Goal: Task Accomplishment & Management: Complete application form

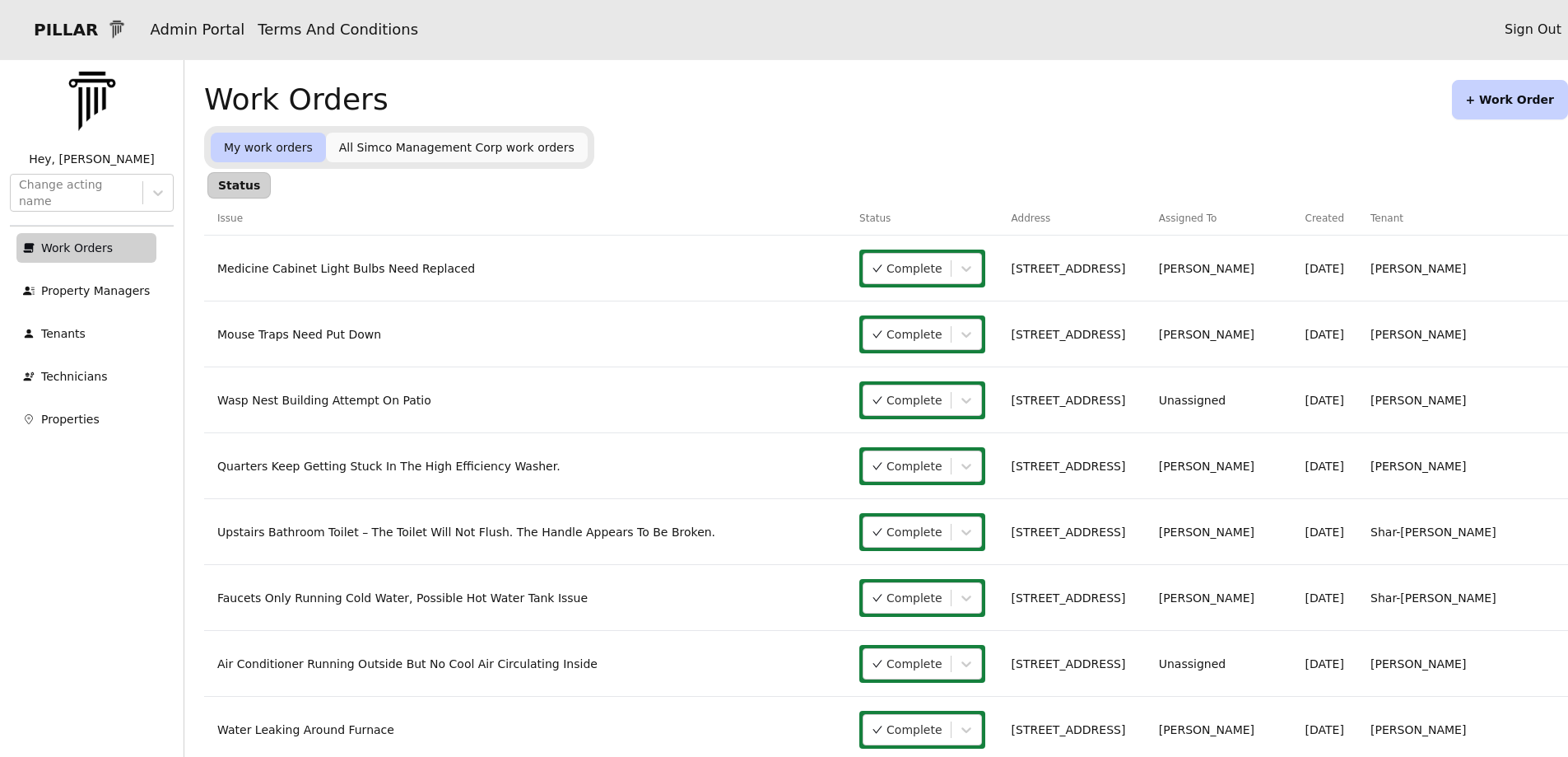
click at [1482, 84] on button "+ Work Order" at bounding box center [1510, 100] width 116 height 39
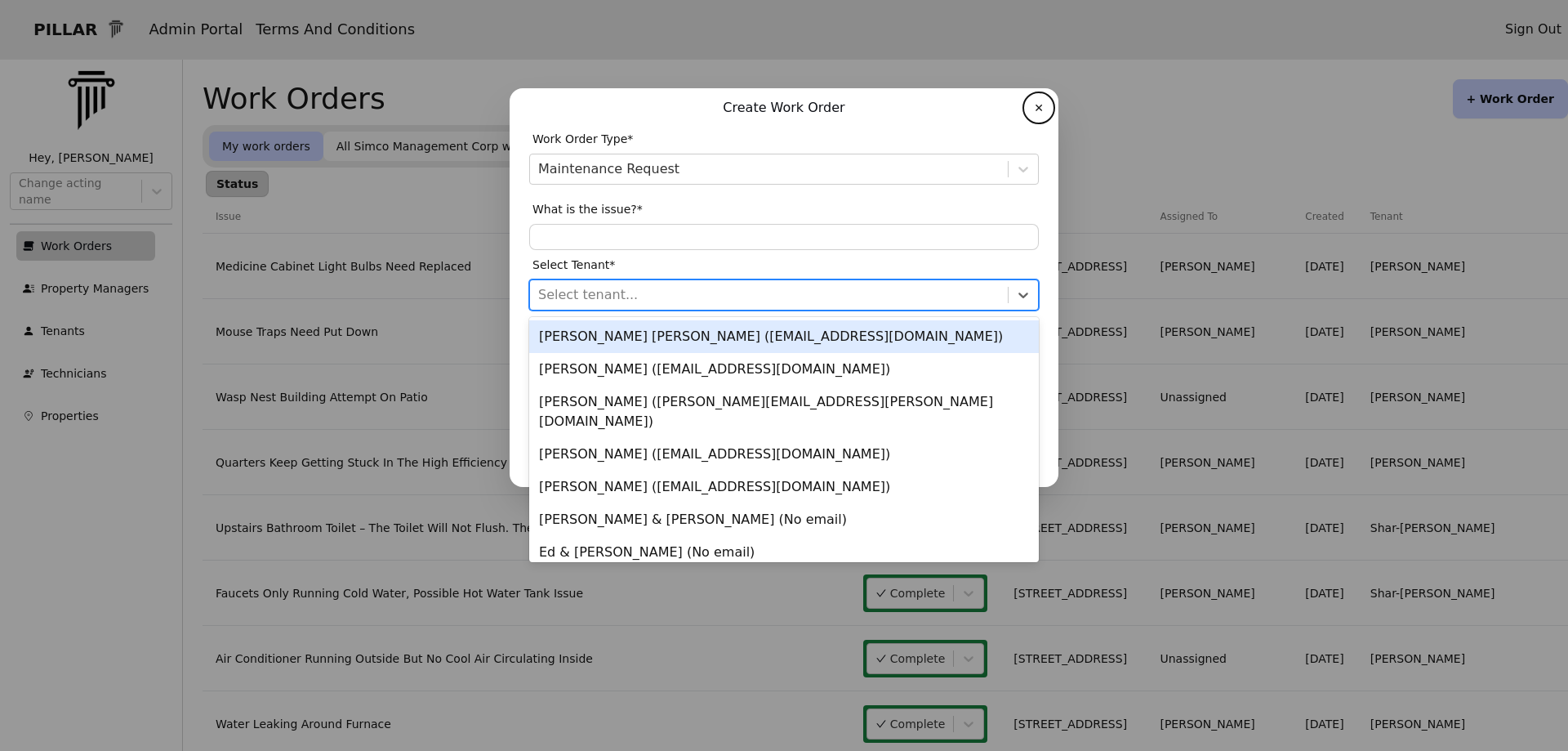
click at [568, 297] on div at bounding box center [769, 295] width 462 height 23
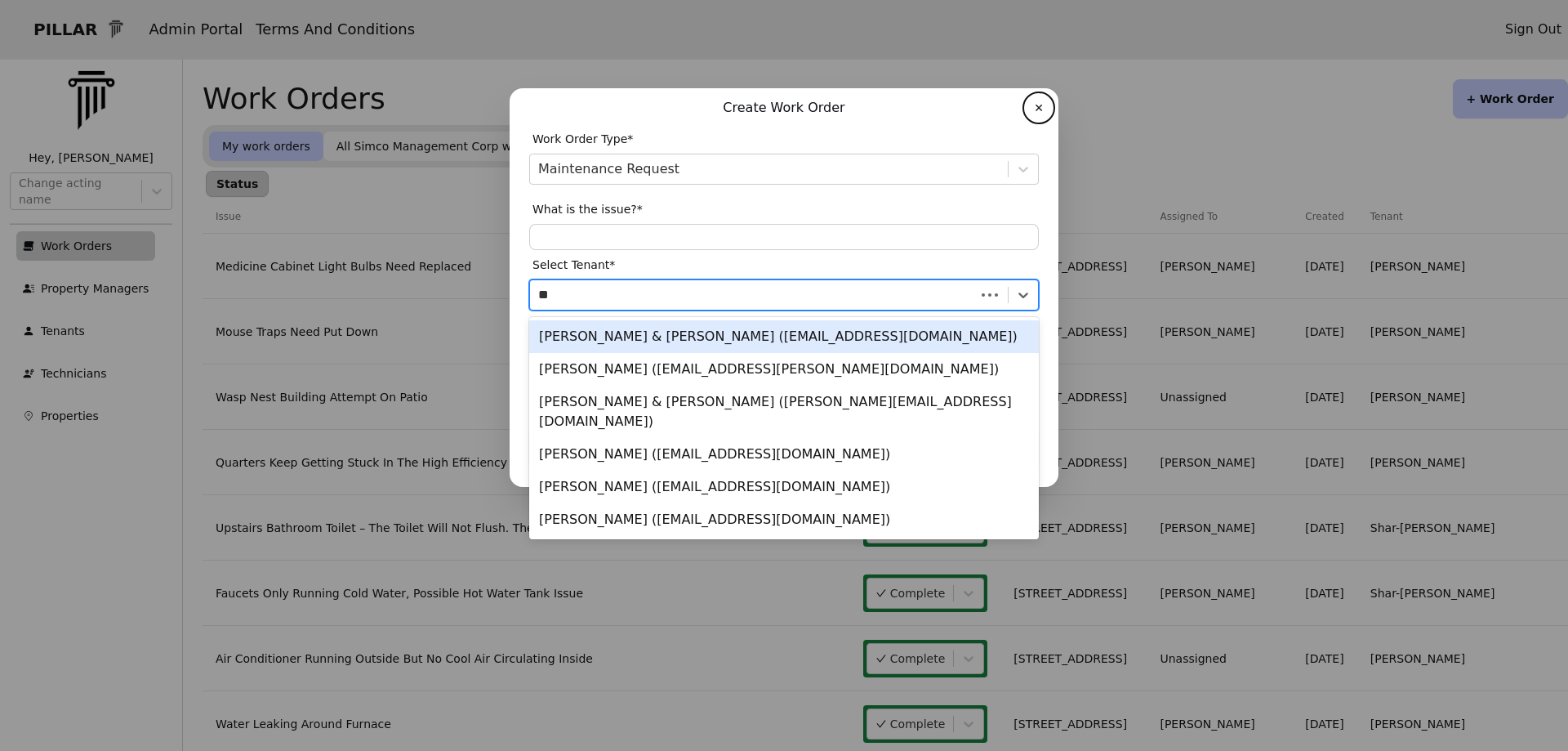
type input "*"
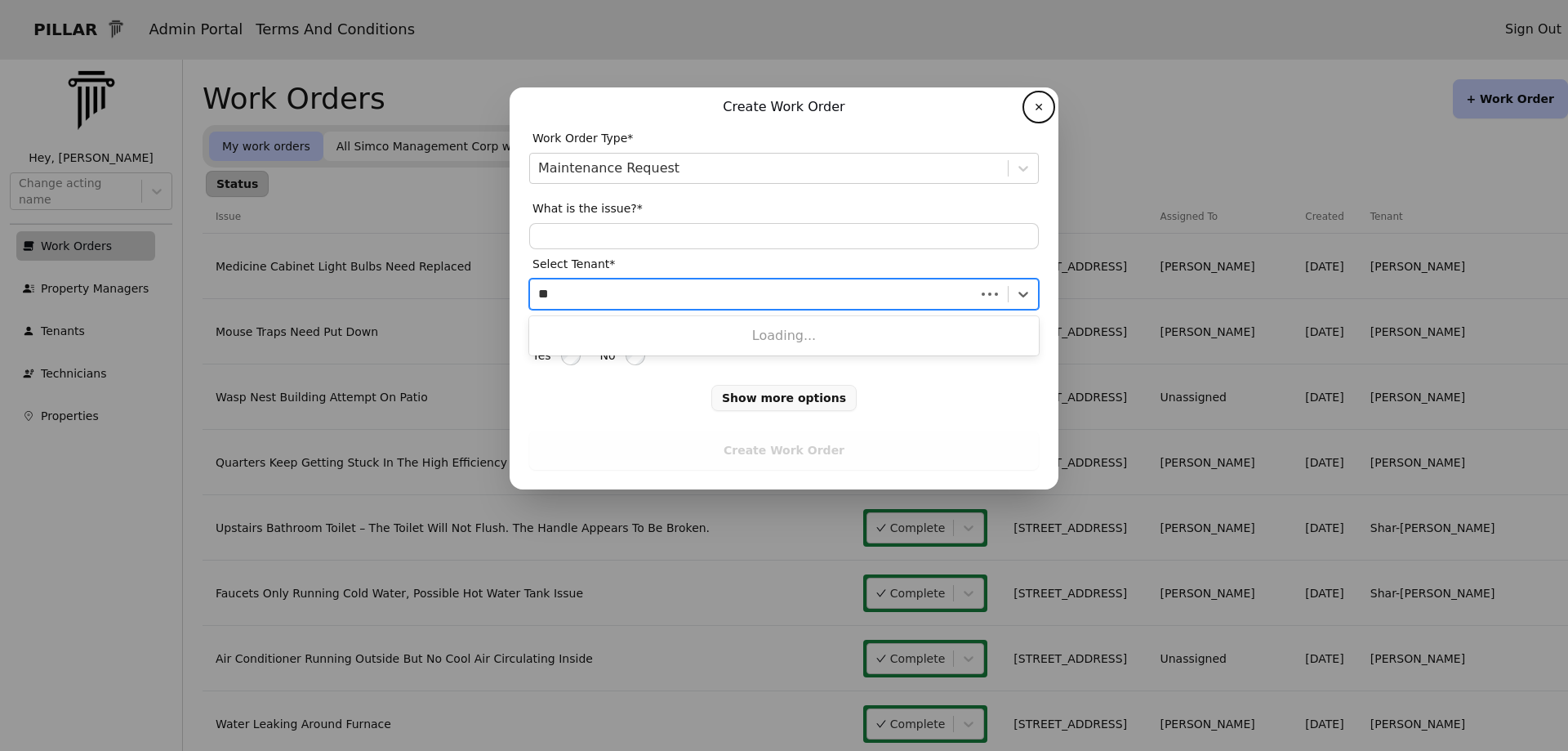
type input "*"
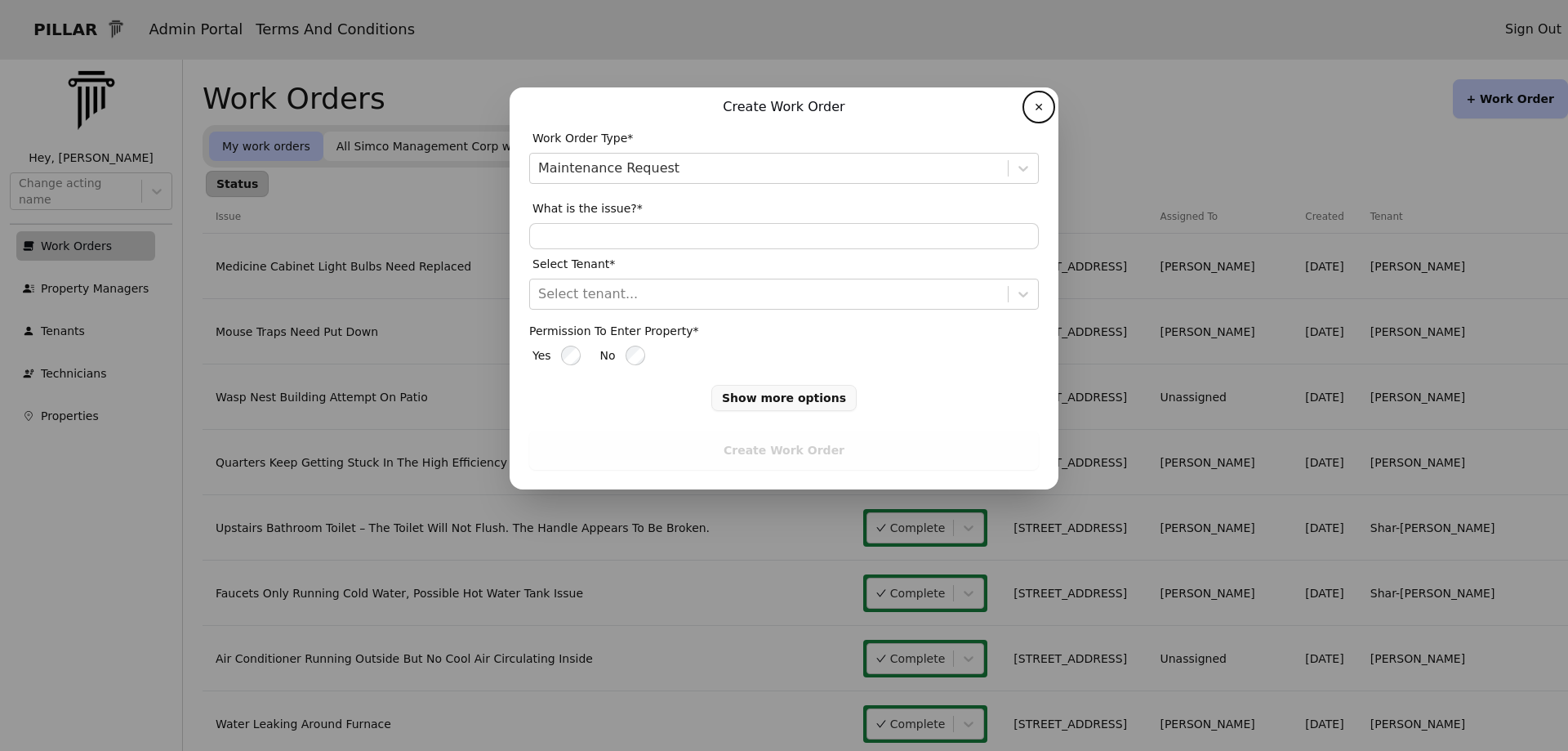
click at [1033, 104] on button "✕" at bounding box center [1039, 107] width 27 height 27
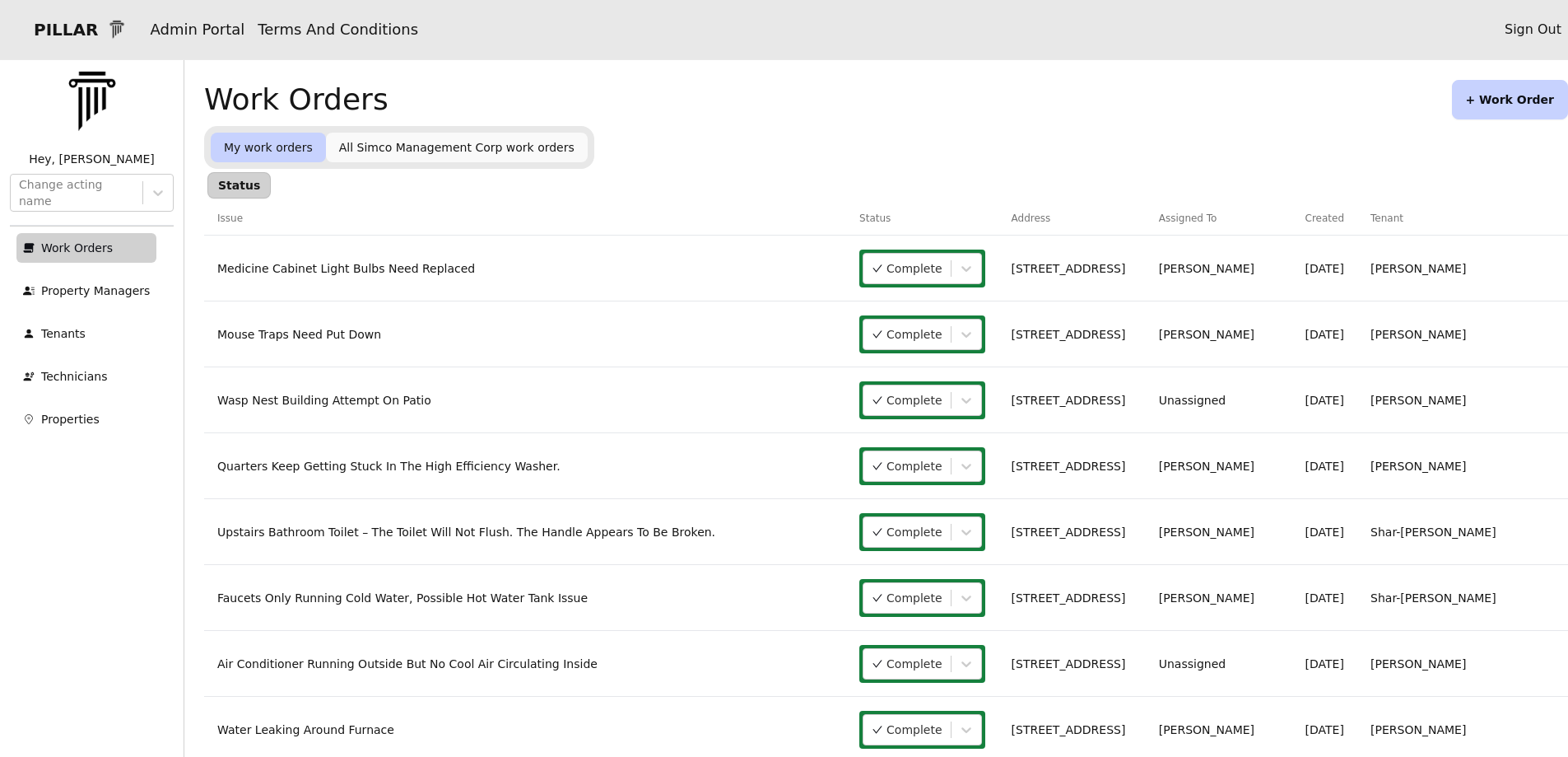
click at [1497, 102] on button "+ Work Order" at bounding box center [1510, 100] width 116 height 39
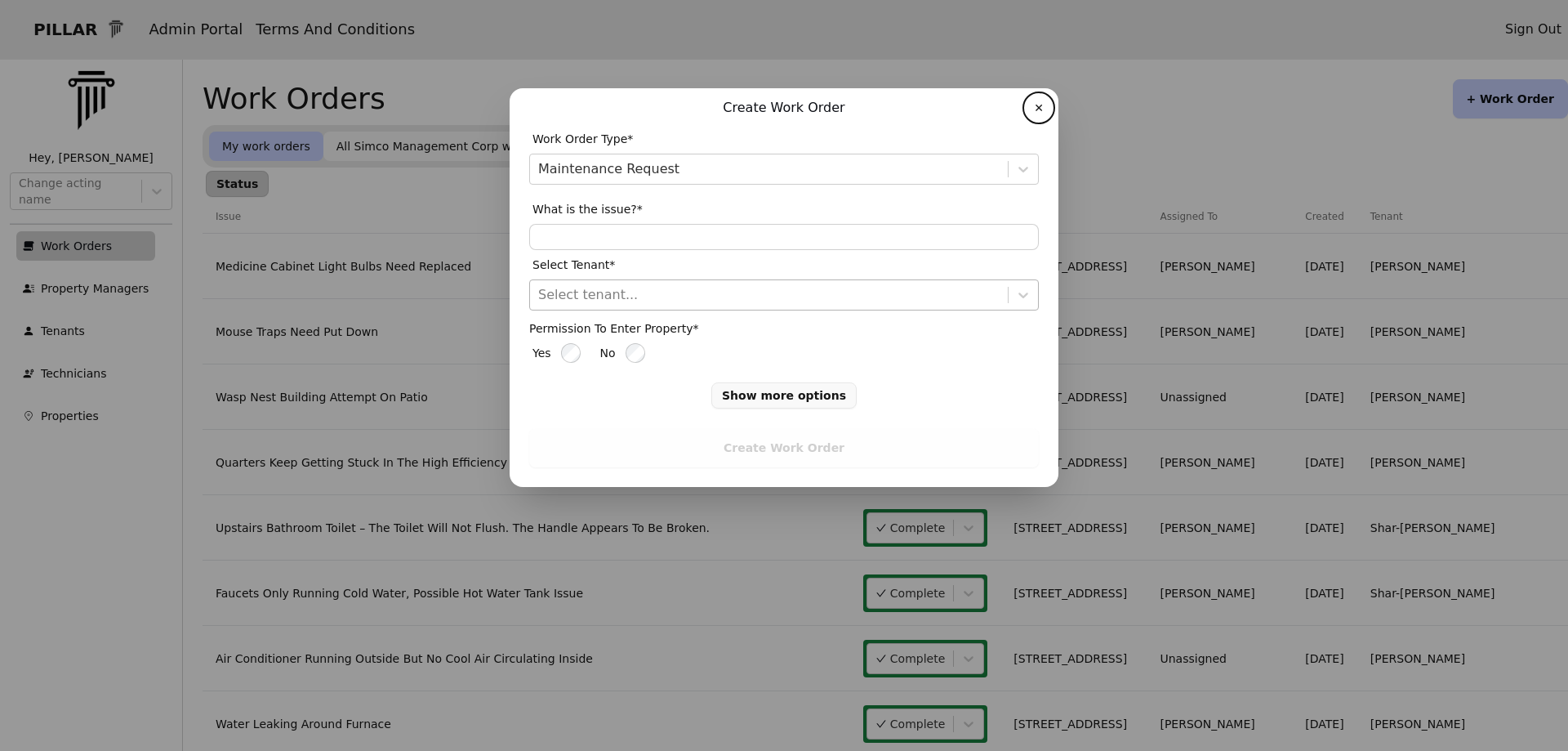
click at [539, 294] on input "text" at bounding box center [539, 295] width 4 height 19
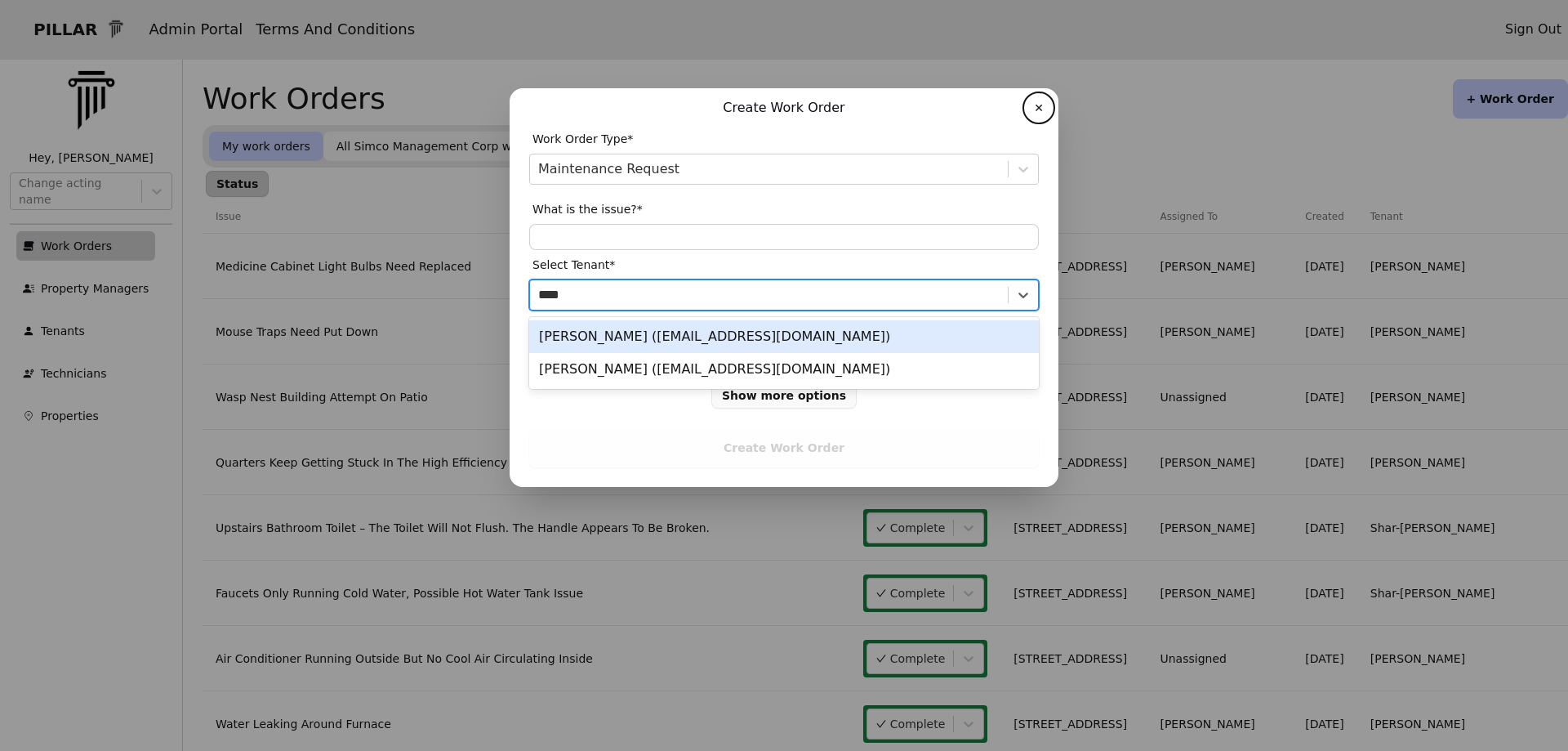
type input "*****"
click at [559, 343] on div "[PERSON_NAME] ([EMAIL_ADDRESS][DOMAIN_NAME])" at bounding box center [784, 336] width 509 height 33
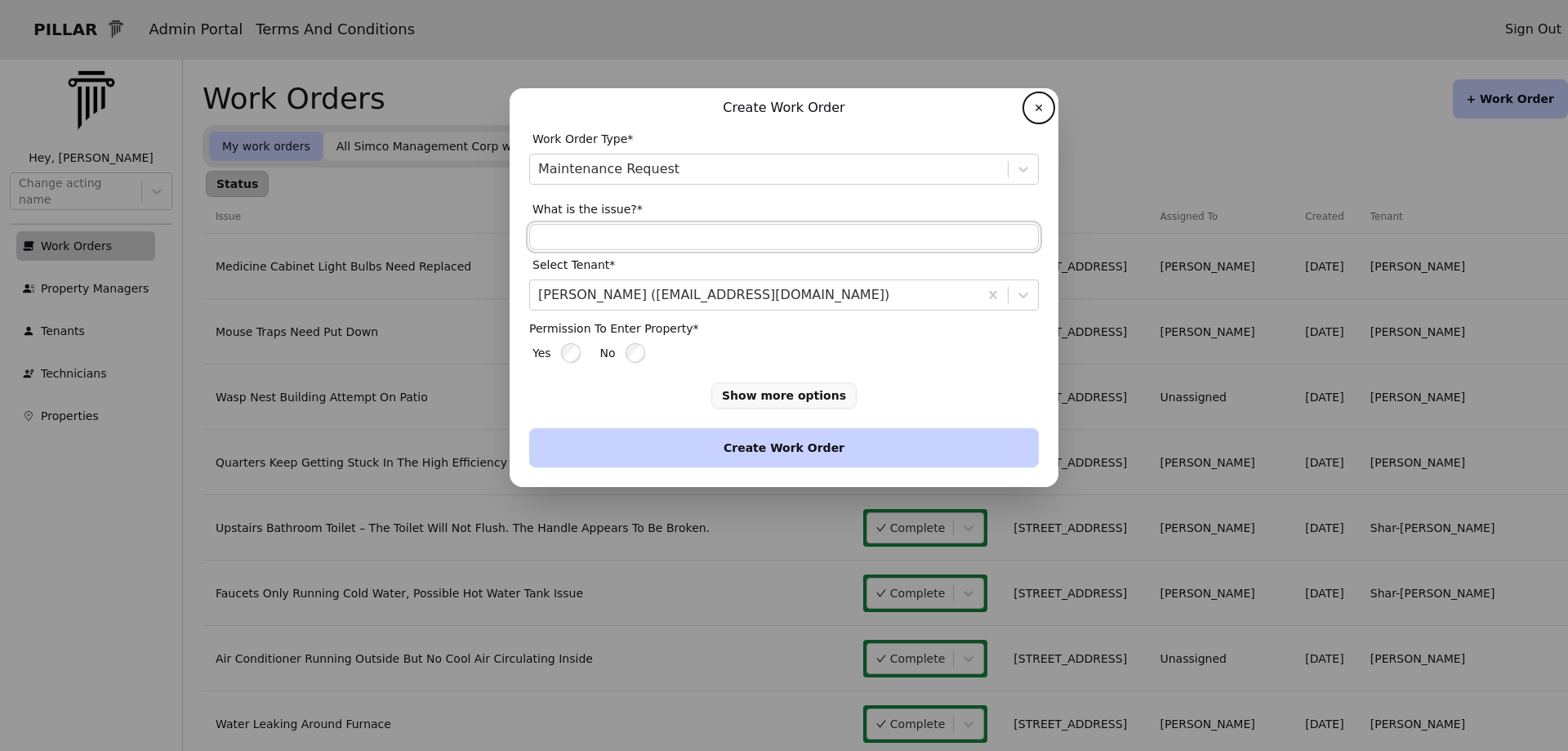
drag, startPoint x: 555, startPoint y: 230, endPoint x: 555, endPoint y: 246, distance: 16.0
click at [555, 230] on input "text" at bounding box center [784, 237] width 509 height 27
type input "**********"
click at [784, 442] on button "Create Work Order" at bounding box center [784, 448] width 509 height 39
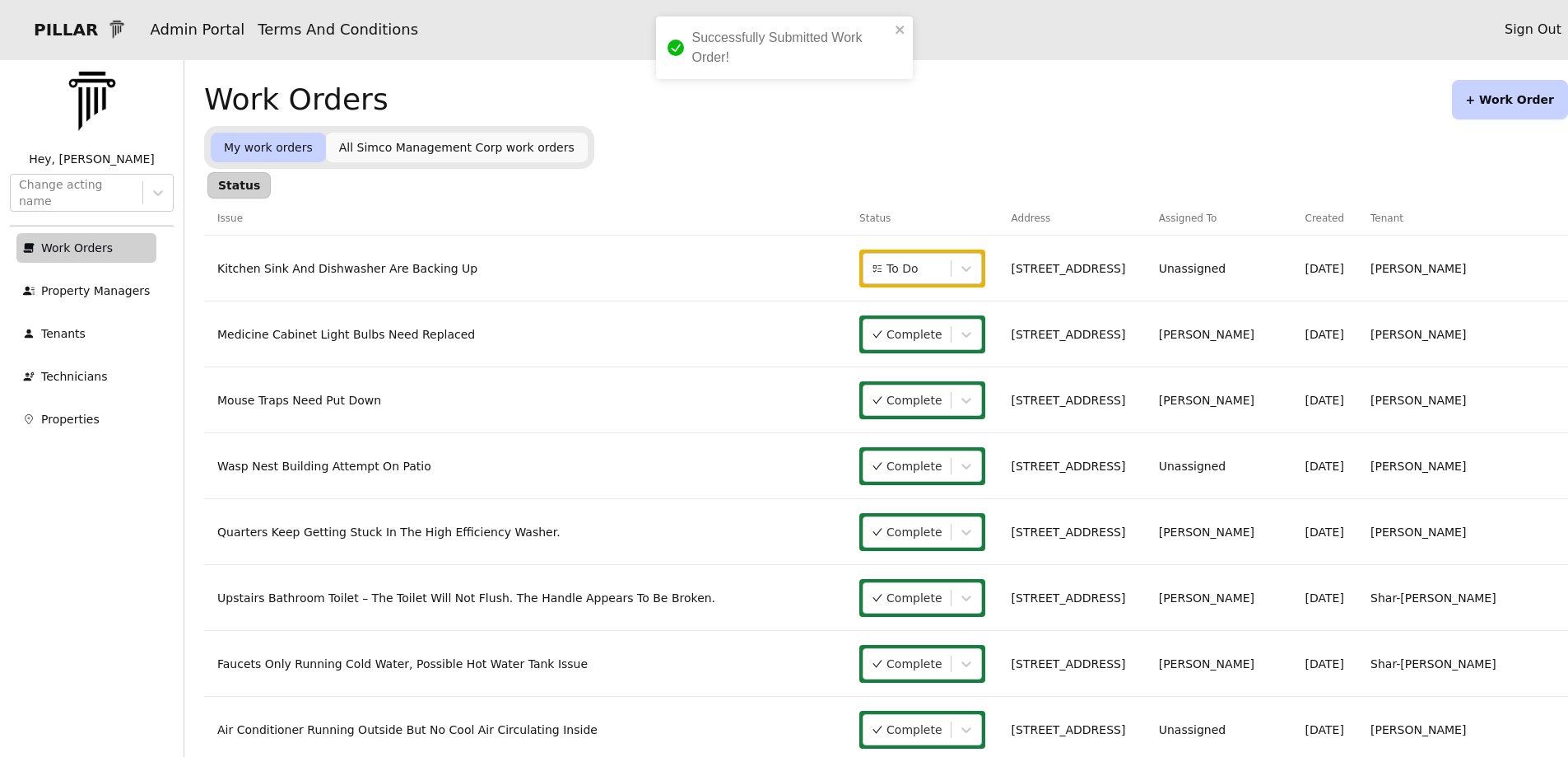
click at [357, 268] on link "Kitchen Sink And Dishwasher Are Backing Up" at bounding box center [348, 268] width 260 height 13
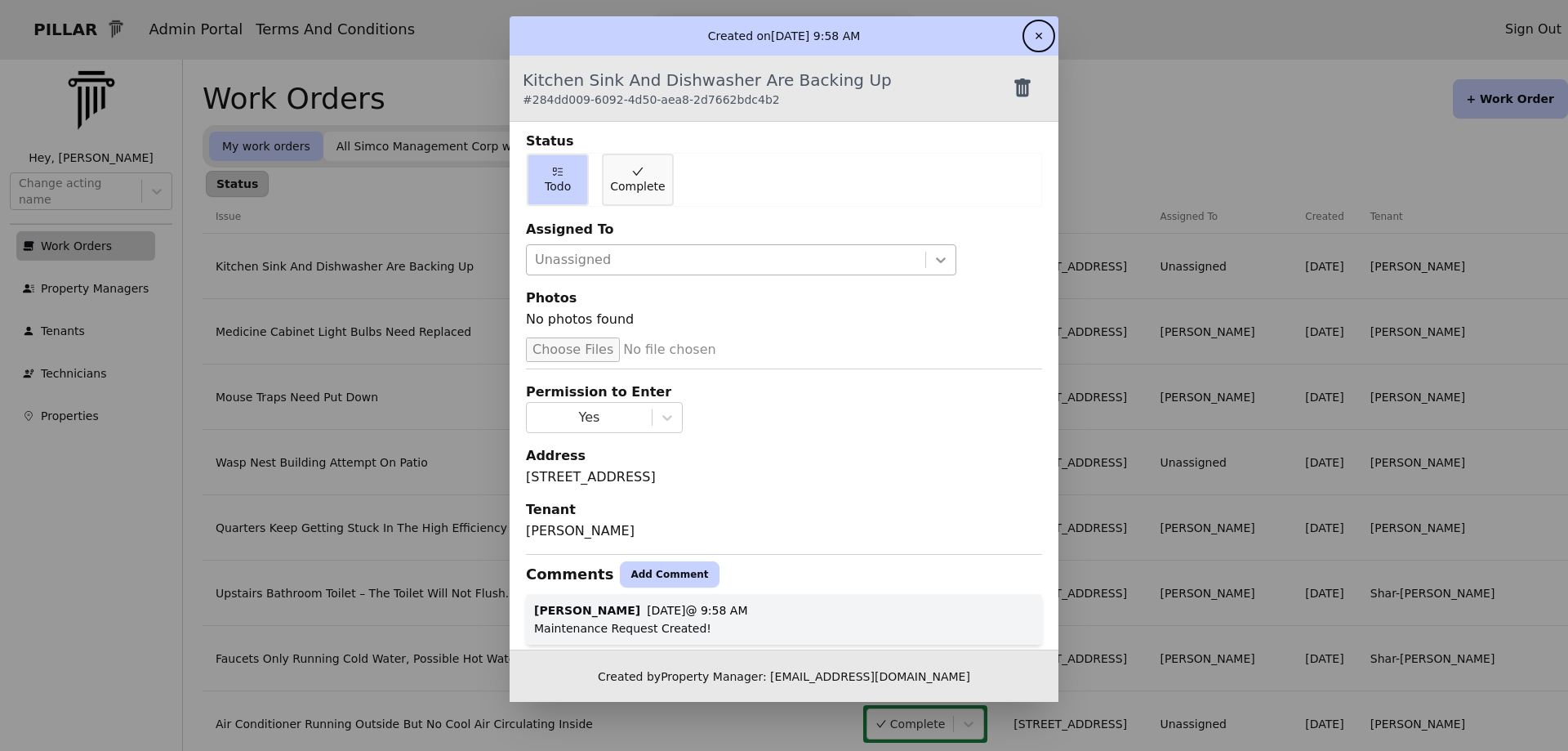
click at [932, 263] on icon at bounding box center [940, 259] width 16 height 16
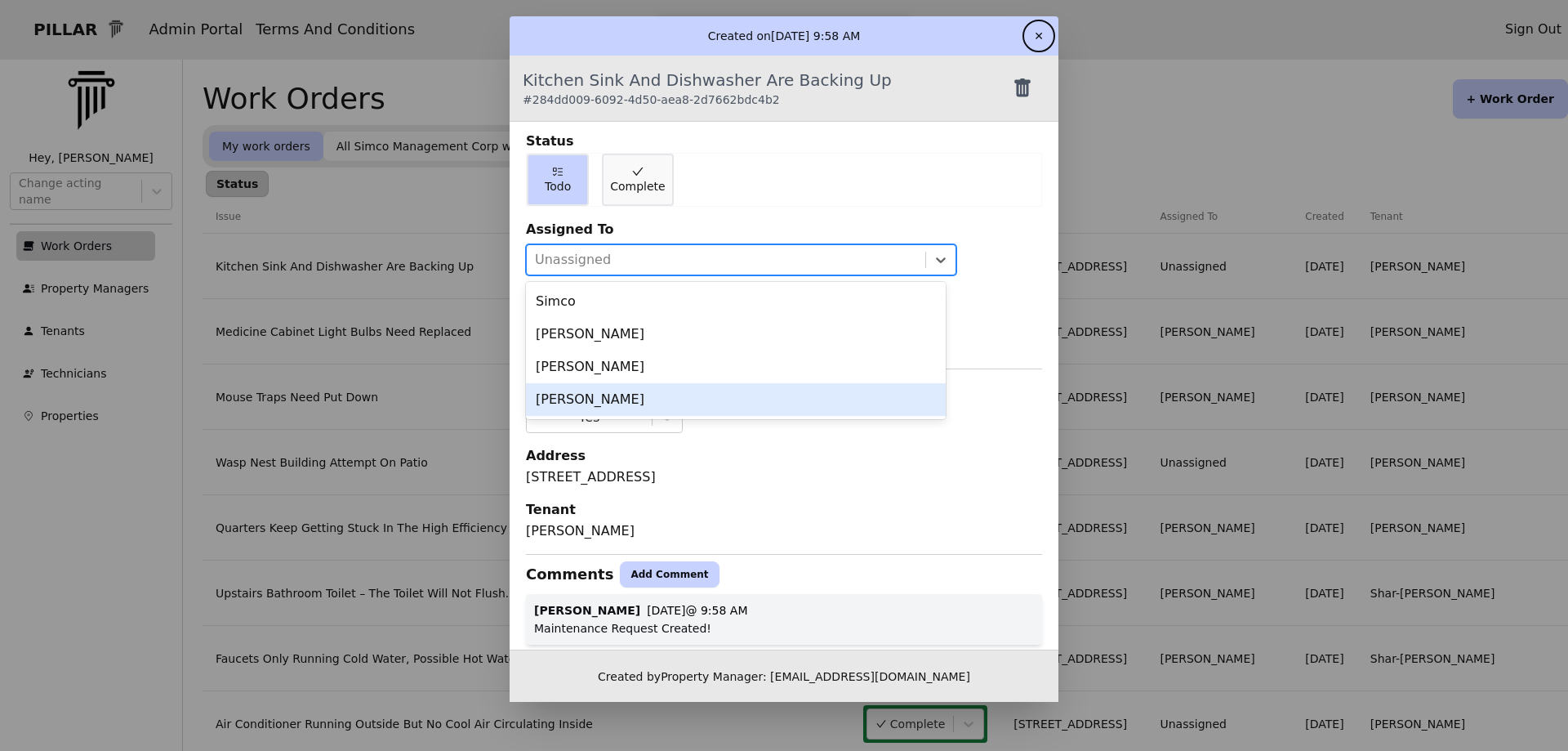
click at [600, 398] on div "[PERSON_NAME]" at bounding box center [736, 399] width 420 height 33
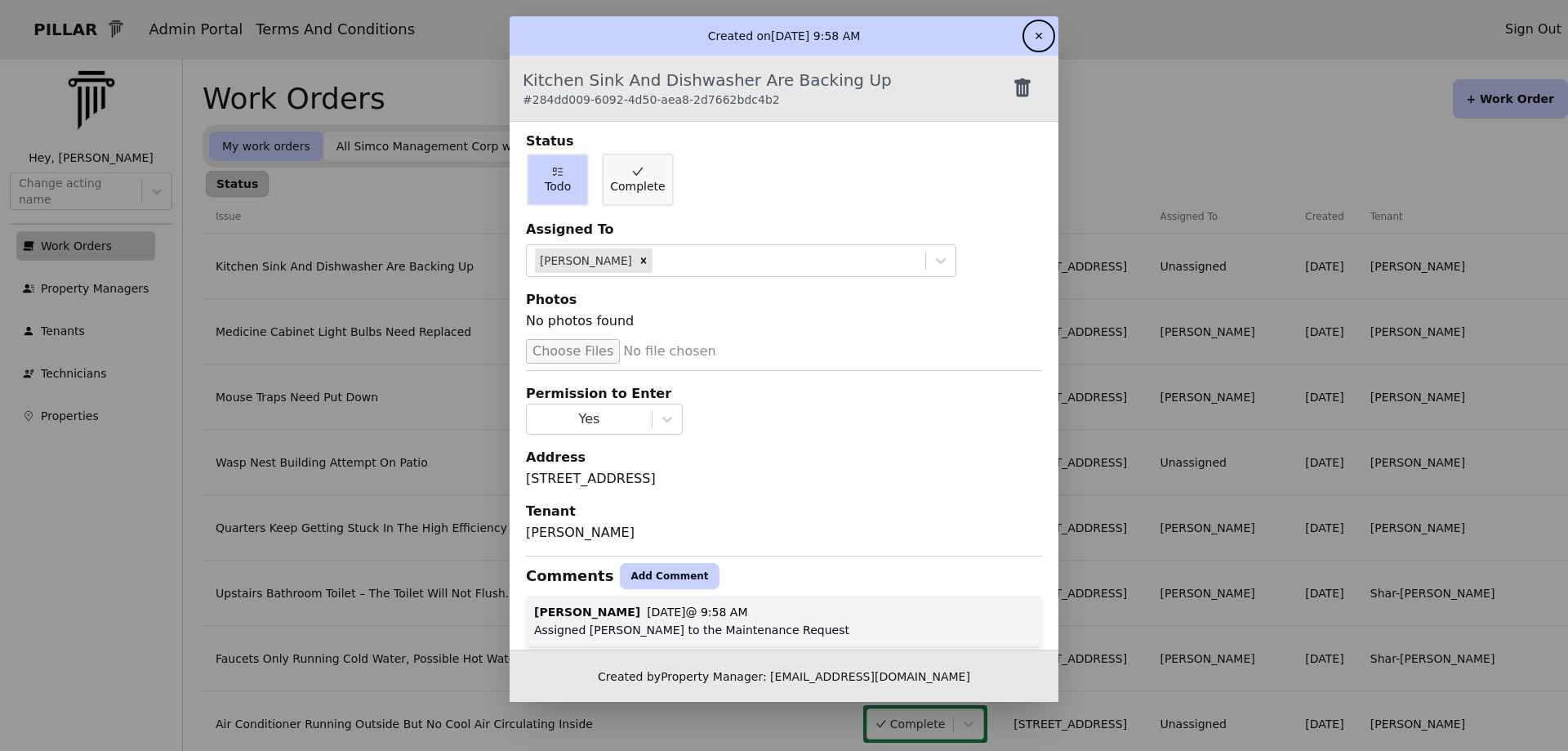
click at [1029, 35] on button "✕" at bounding box center [1039, 36] width 27 height 27
